Goal: Navigation & Orientation: Go to known website

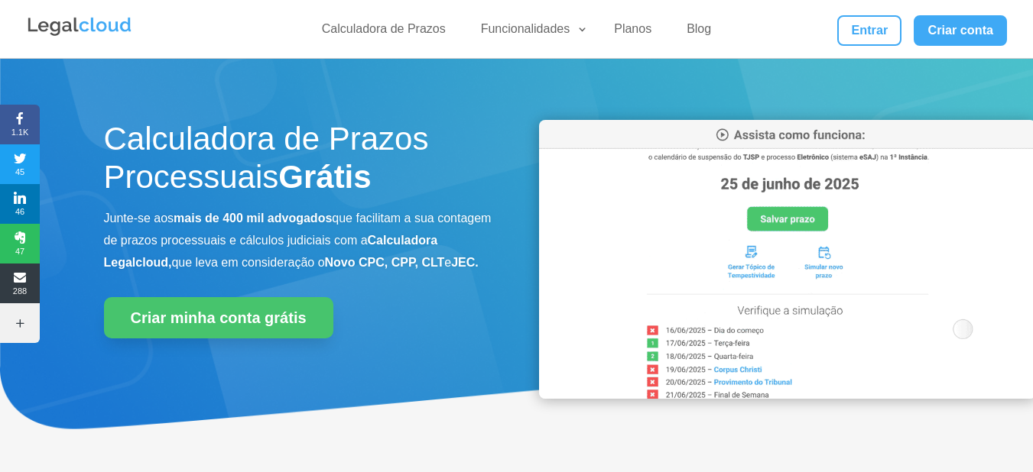
click at [537, 311] on div "Calculadora de Prazos Processuais Grátis Junte-se aos mais de 400 mil advogados…" at bounding box center [516, 262] width 825 height 327
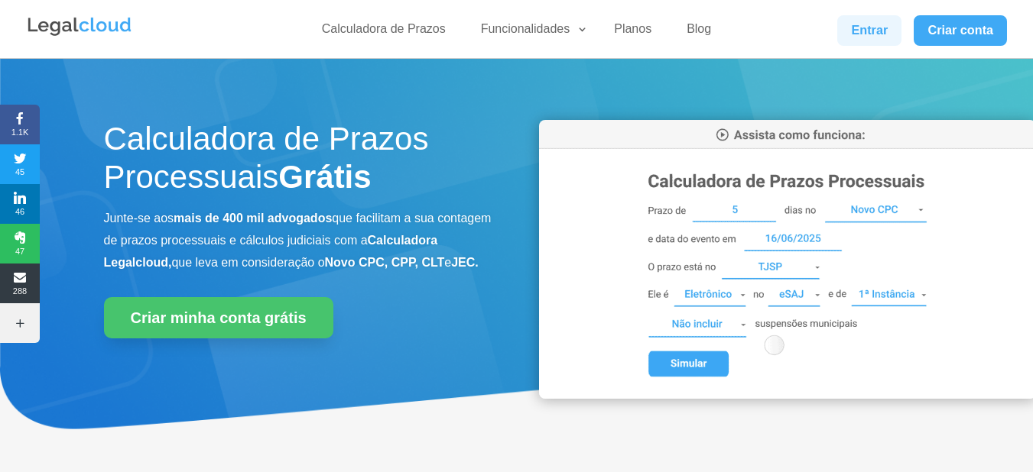
click at [865, 39] on link "Entrar" at bounding box center [869, 30] width 64 height 31
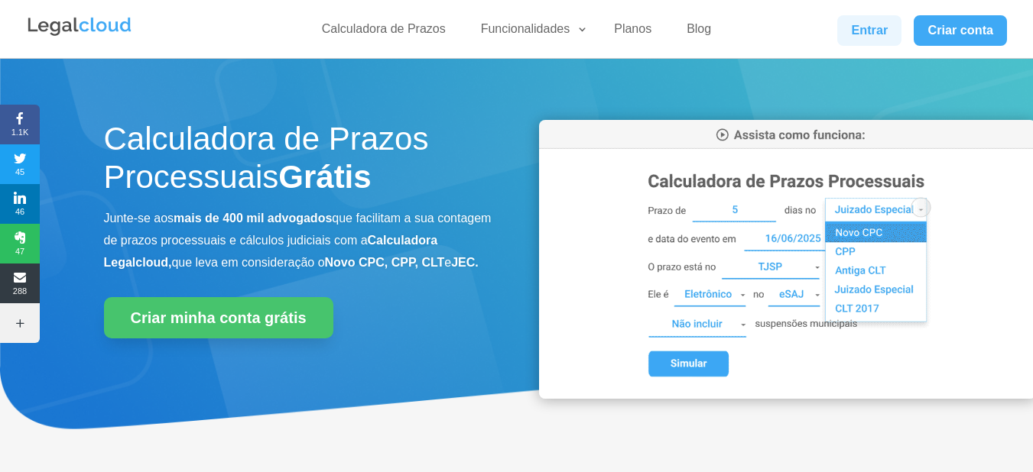
click at [876, 28] on link "Entrar" at bounding box center [869, 30] width 64 height 31
